Goal: Task Accomplishment & Management: Use online tool/utility

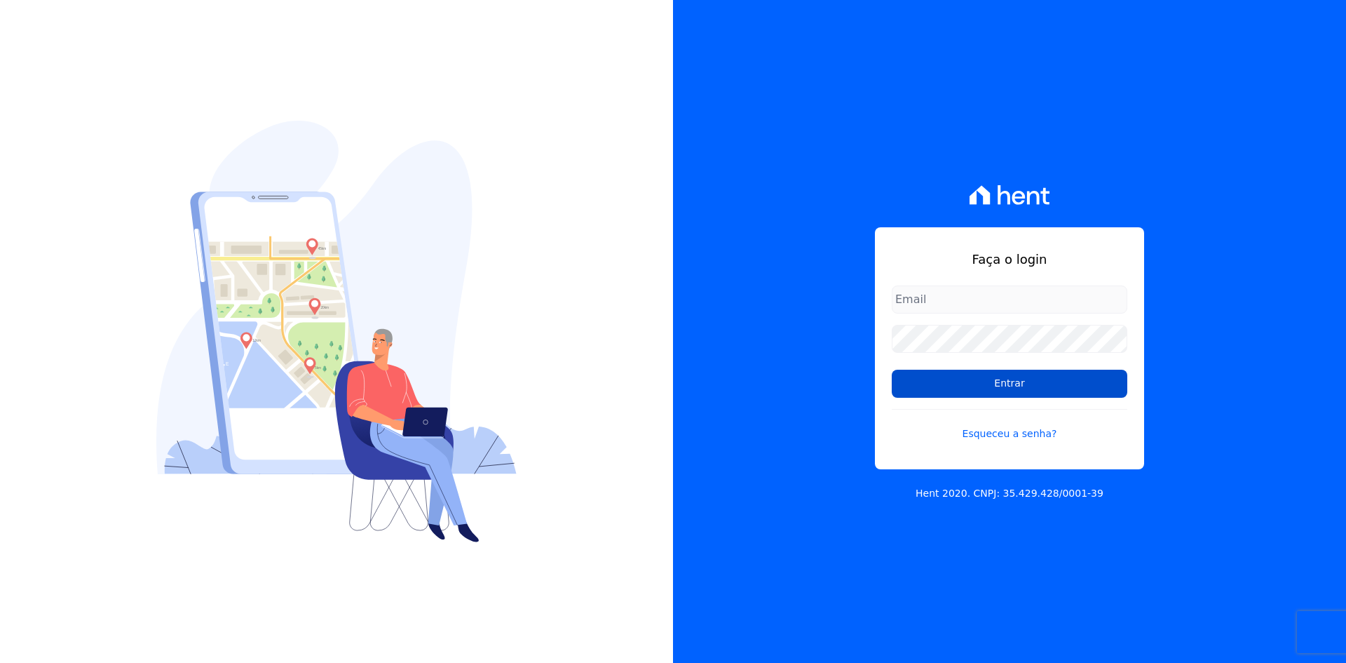
type input "[EMAIL_ADDRESS][DOMAIN_NAME]"
click at [1016, 385] on input "Entrar" at bounding box center [1010, 384] width 236 height 28
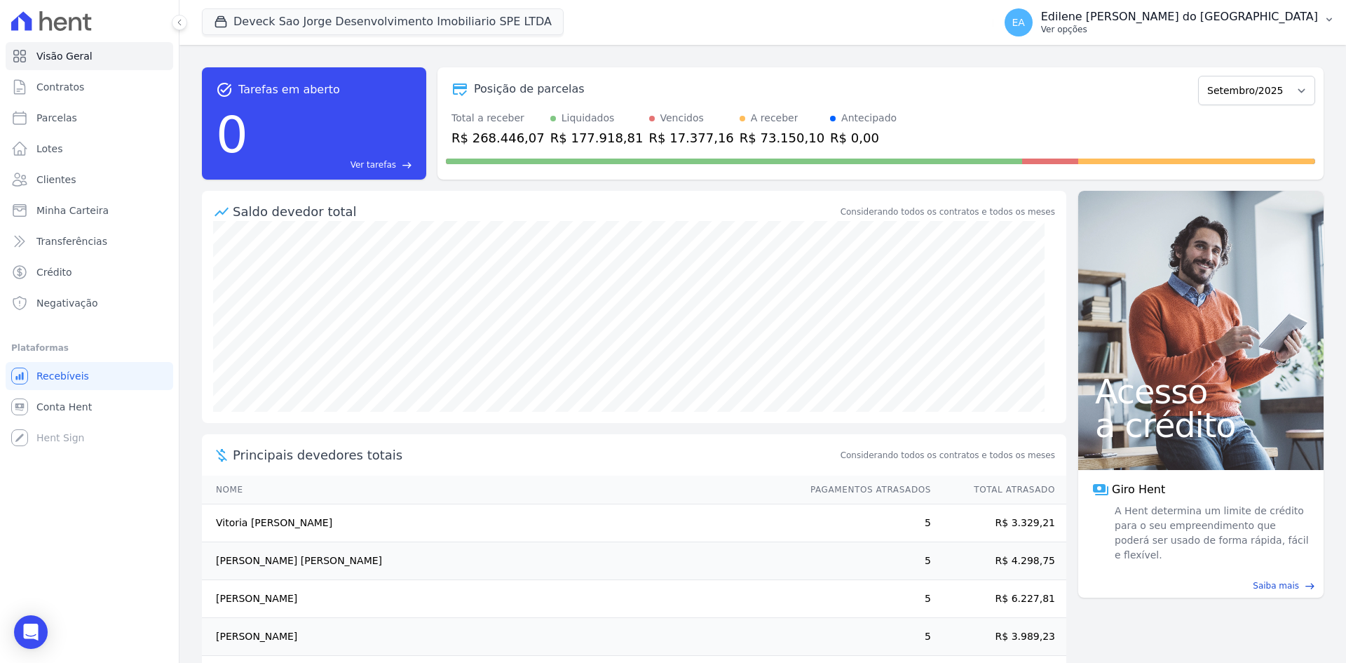
click at [1135, 34] on p "Ver opções" at bounding box center [1179, 29] width 277 height 11
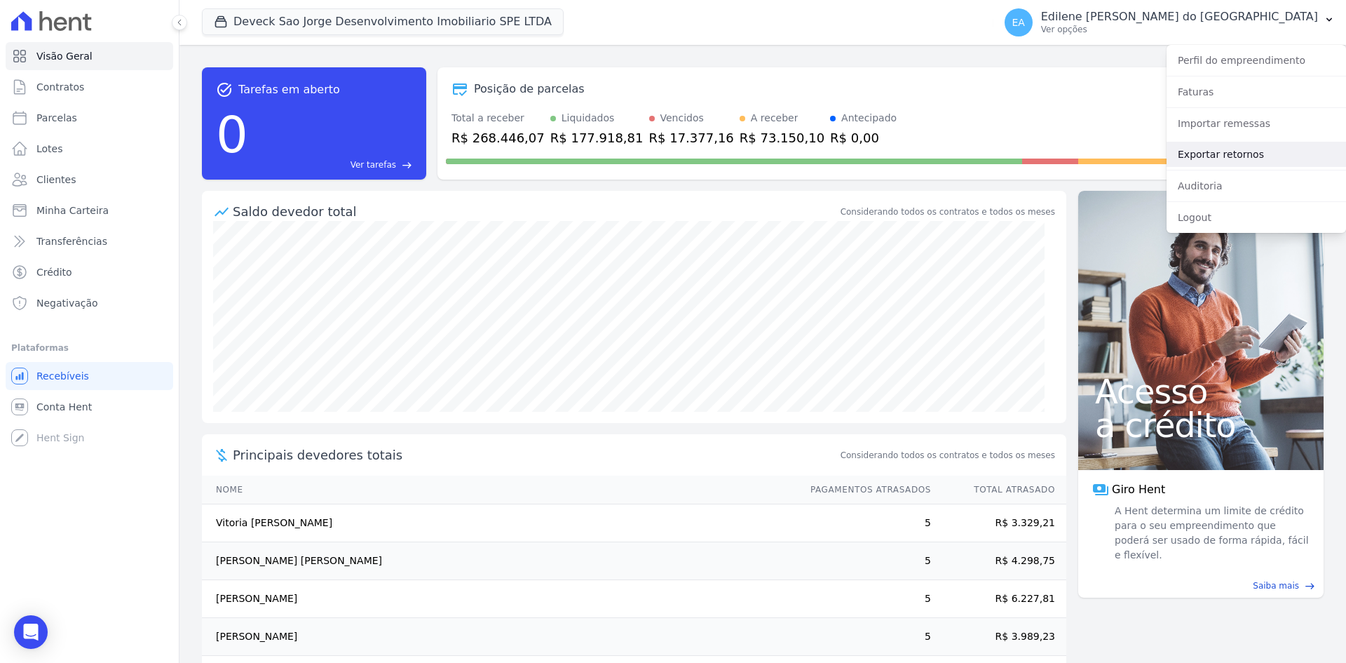
click at [1207, 156] on link "Exportar retornos" at bounding box center [1257, 154] width 180 height 25
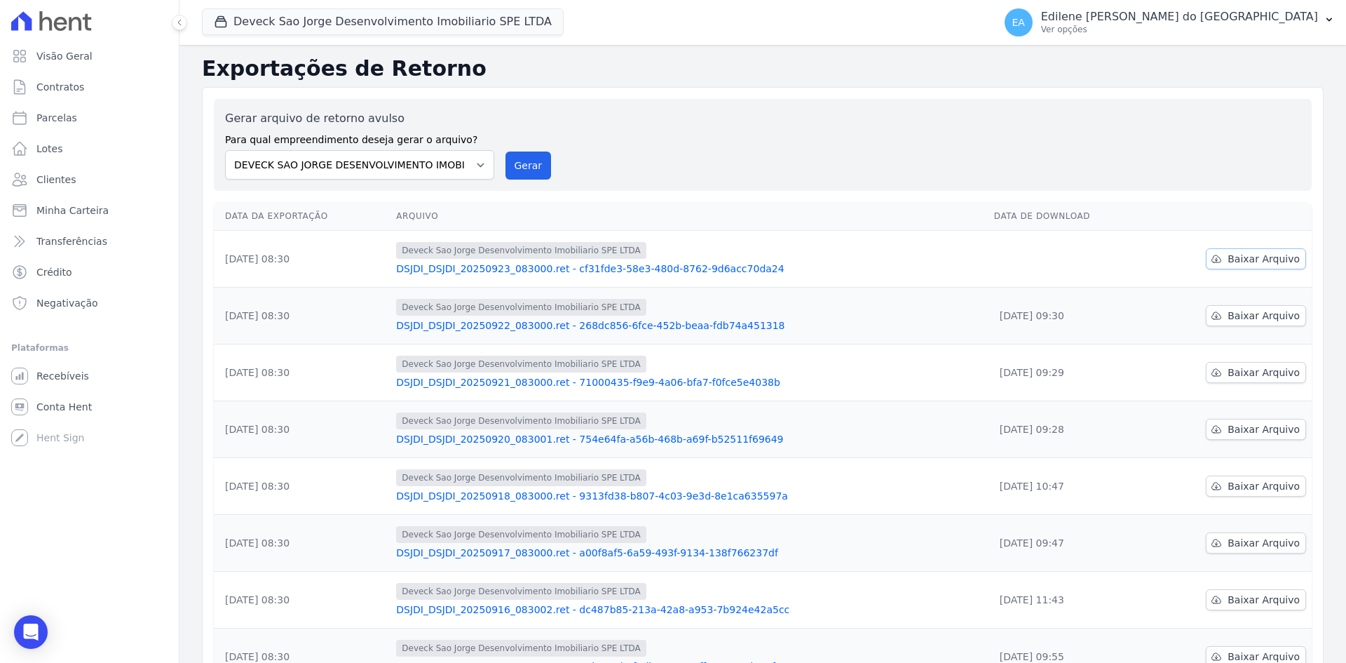
click at [1259, 262] on span "Baixar Arquivo" at bounding box center [1264, 259] width 72 height 14
